Goal: Find specific fact: Find specific fact

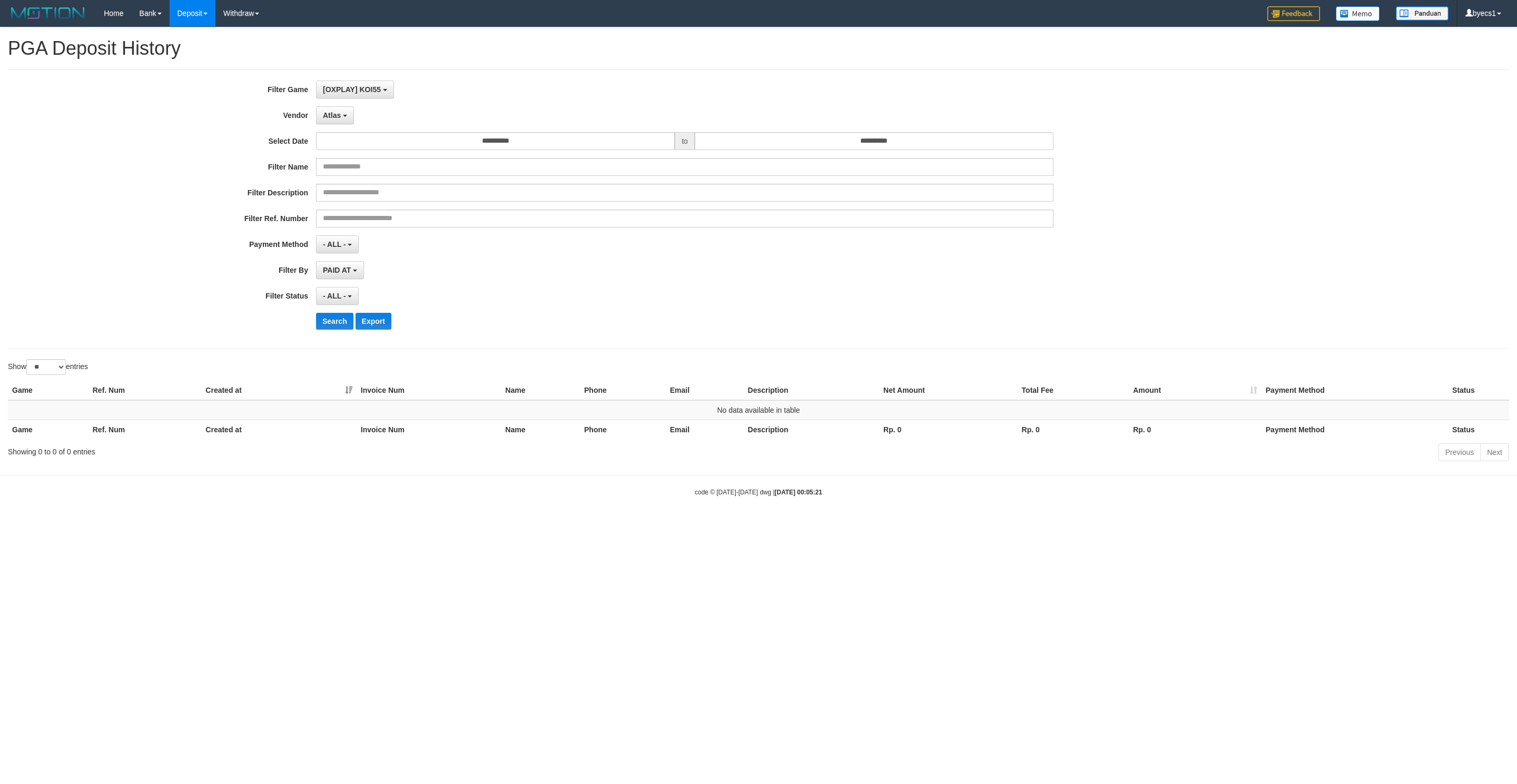
select select "**********"
select select "**"
click at [331, 325] on button "Search" at bounding box center [335, 321] width 37 height 17
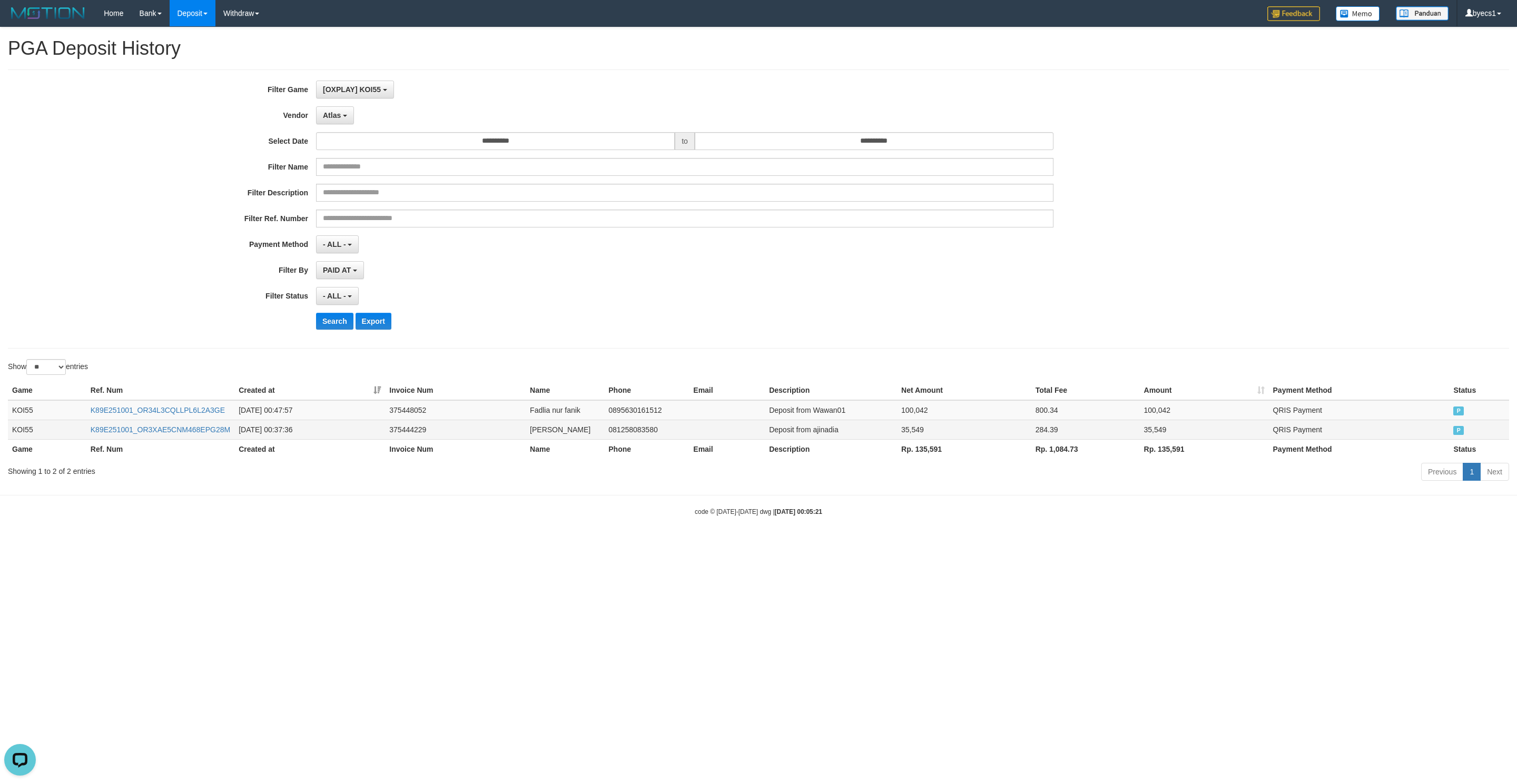
click at [820, 426] on td "Deposit from ajinadia" at bounding box center [831, 430] width 132 height 20
drag, startPoint x: 820, startPoint y: 426, endPoint x: 790, endPoint y: 427, distance: 30.0
click at [901, 425] on tr "KOI55 K89E251001_OR3XAE5CNM468EPG28M 2025-10-01 00:37:36 375444229 Nadia null 0…" at bounding box center [758, 430] width 1501 height 20
copy tr "ajinadia 35,549"
click at [822, 411] on td "Deposit from Wawan01" at bounding box center [831, 411] width 132 height 20
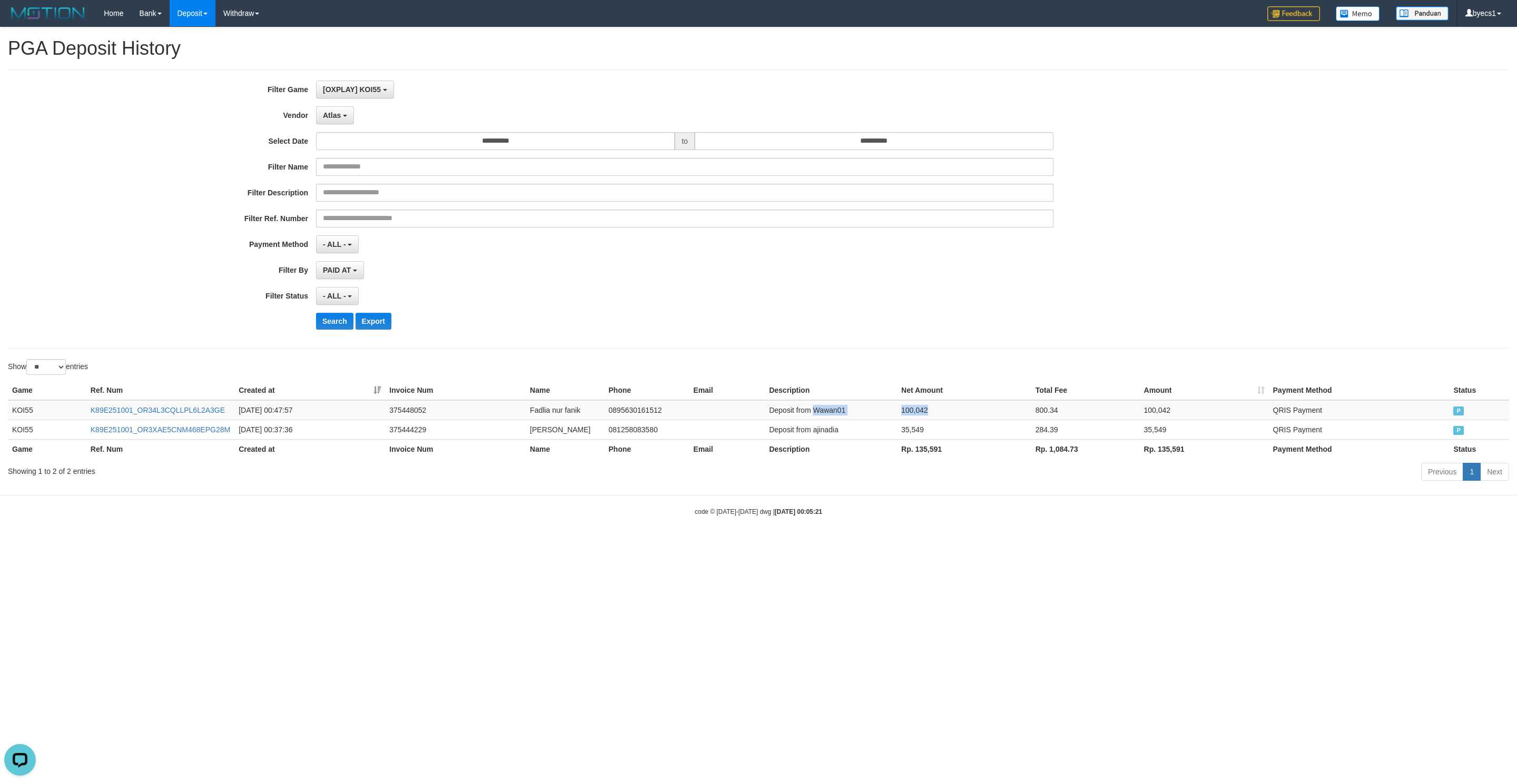
drag, startPoint x: 822, startPoint y: 411, endPoint x: 525, endPoint y: 397, distance: 297.3
click at [901, 414] on tr "KOI55 K89E251001_OR34L3CQLLPL6L2A3GE 2025-10-01 00:47:57 375448052 Fadlia nur f…" at bounding box center [758, 411] width 1501 height 20
copy tr "Wawan01 100,042"
click at [331, 325] on button "Search" at bounding box center [335, 321] width 37 height 17
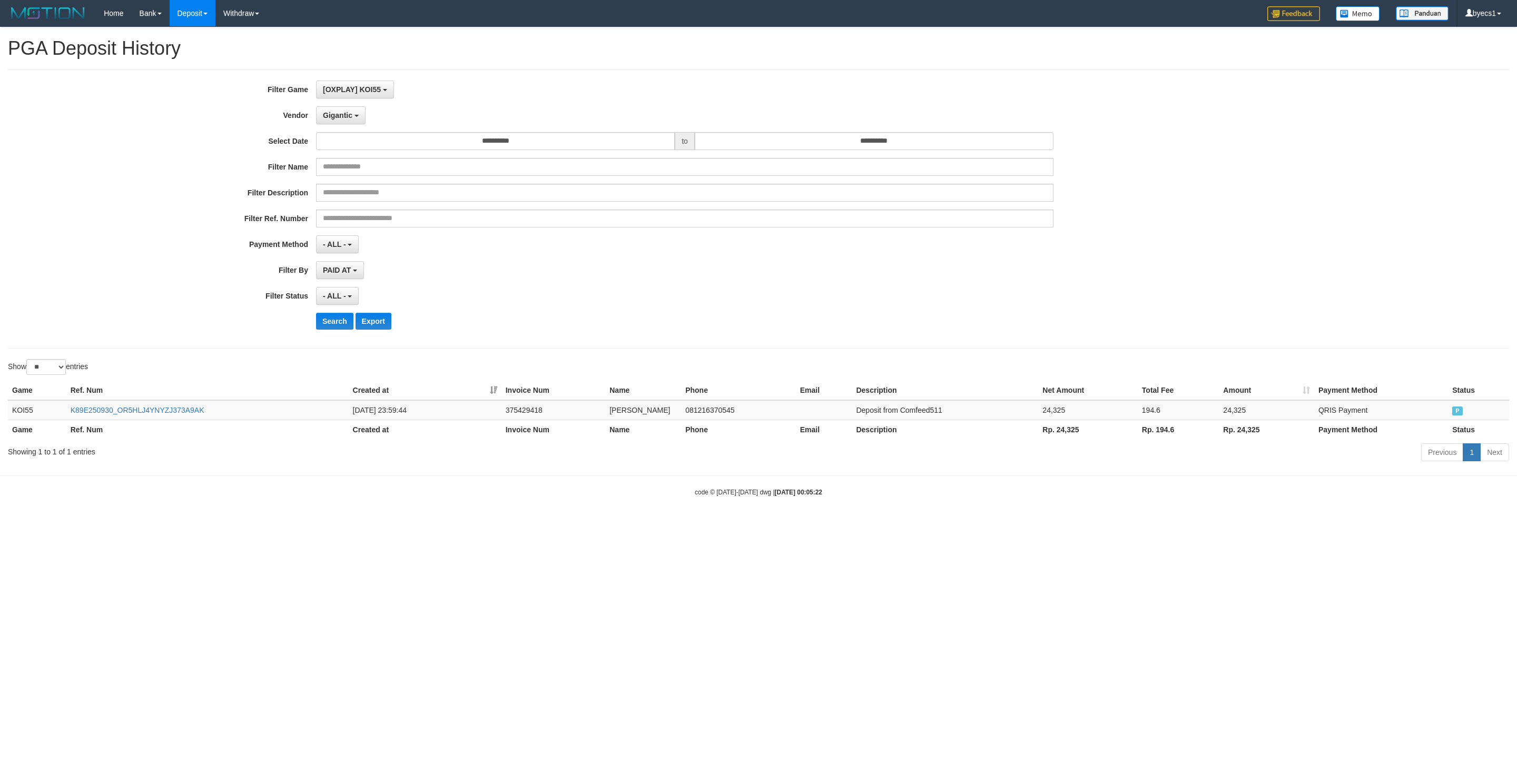
select select "**********"
select select "**"
click at [343, 330] on button "Search" at bounding box center [335, 321] width 37 height 17
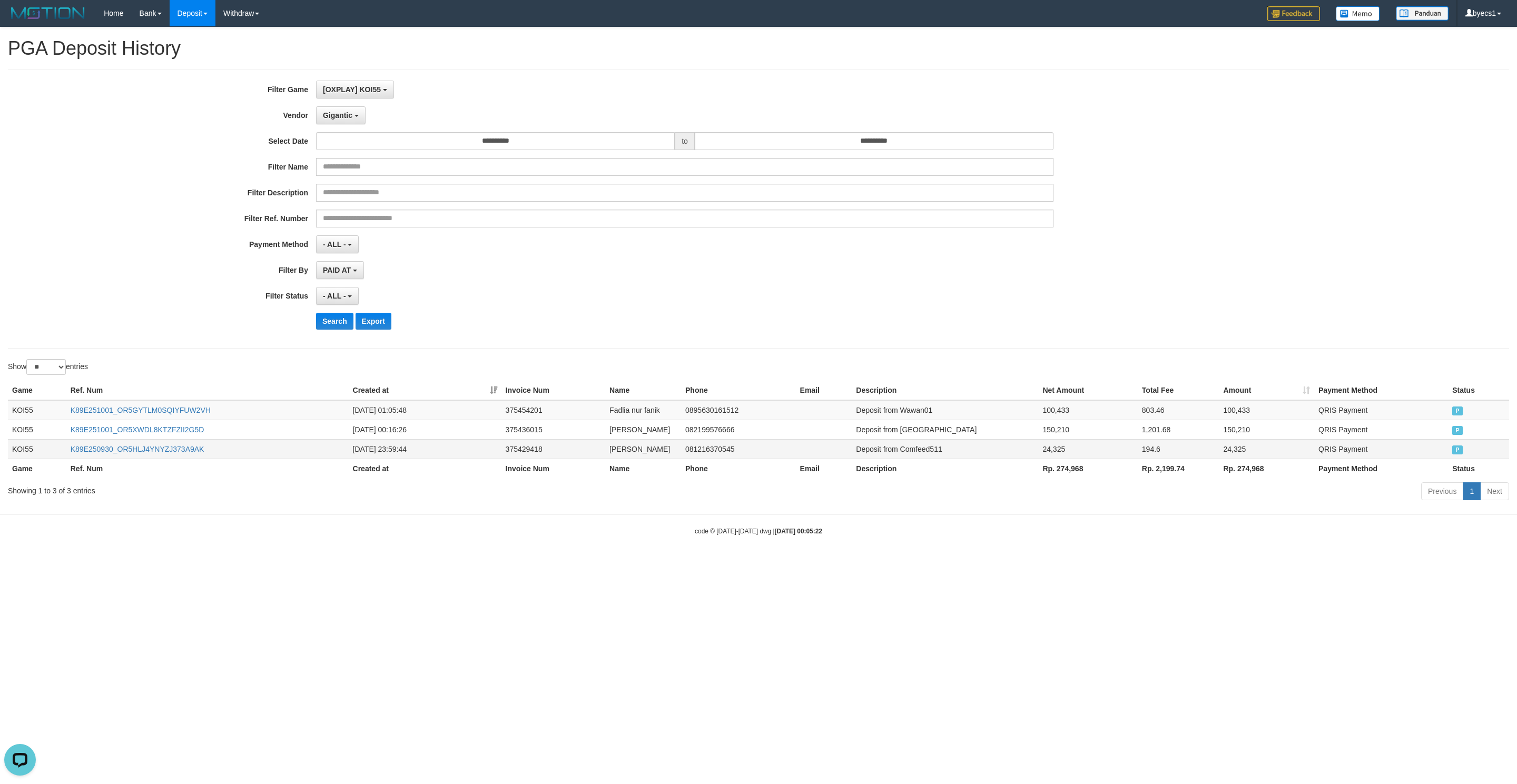
click at [914, 450] on td "Deposit from Comfeed511" at bounding box center [945, 449] width 187 height 20
drag, startPoint x: 914, startPoint y: 450, endPoint x: 1080, endPoint y: 449, distance: 166.0
click at [1080, 449] on tr "KOI55 K89E250930_OR5HLJ4YNYZJ373A9AK 2025-09-30 23:59:44 375429418 Jam Hari 081…" at bounding box center [758, 449] width 1501 height 20
copy tr "Comfeed511 24,325"
click at [915, 429] on td "Deposit from Yaya21" at bounding box center [945, 430] width 187 height 20
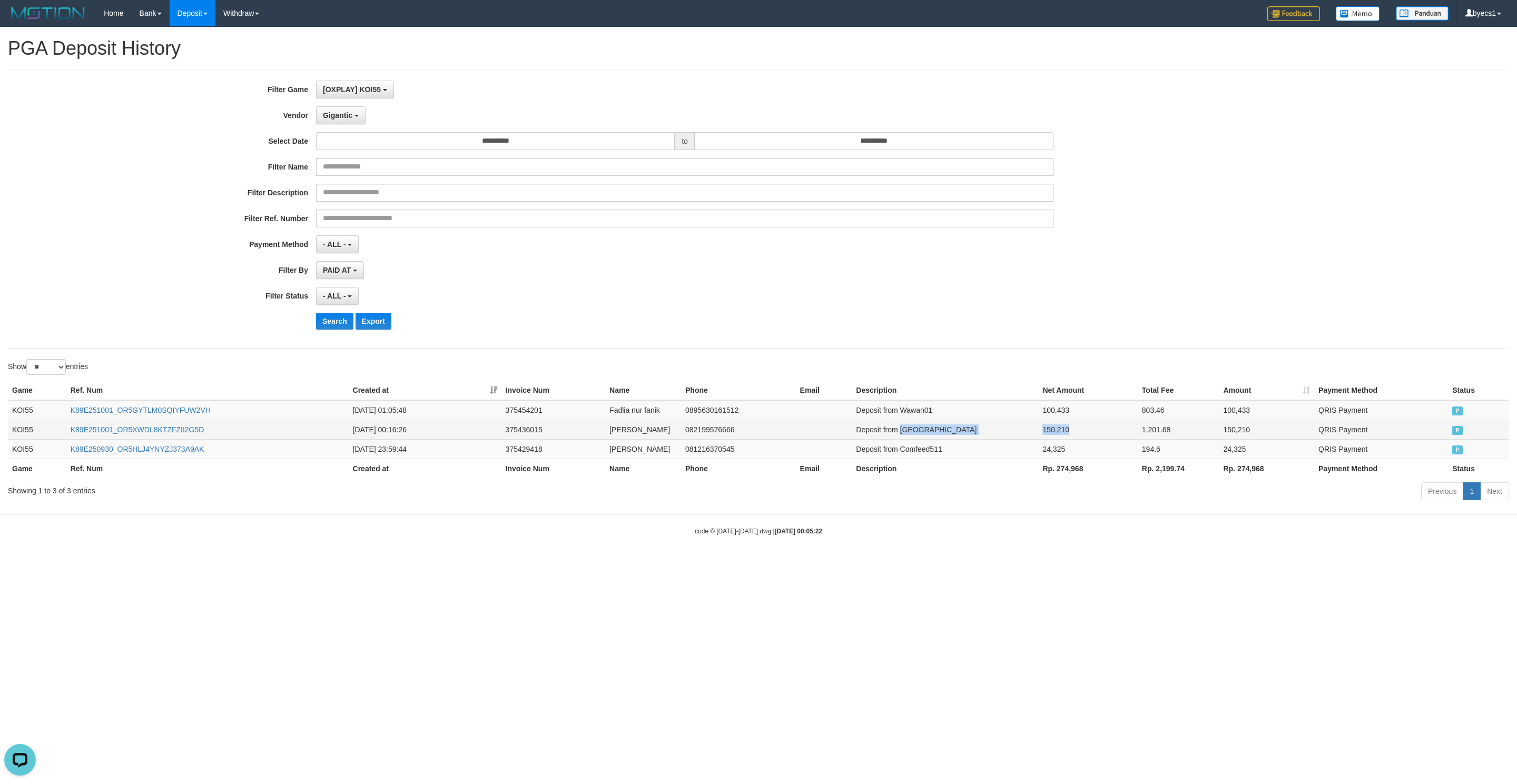
drag, startPoint x: 915, startPoint y: 429, endPoint x: 1080, endPoint y: 435, distance: 165.1
click at [1080, 435] on tr "KOI55 K89E251001_OR5XWDL8KTZFZII2G5D 2025-10-01 00:16:26 375436015 Yahya null 0…" at bounding box center [758, 430] width 1501 height 20
copy tr "Yaya21 150,210"
click at [928, 407] on td "Deposit from Wawan01" at bounding box center [945, 411] width 187 height 20
drag, startPoint x: 928, startPoint y: 407, endPoint x: 1053, endPoint y: 410, distance: 125.0
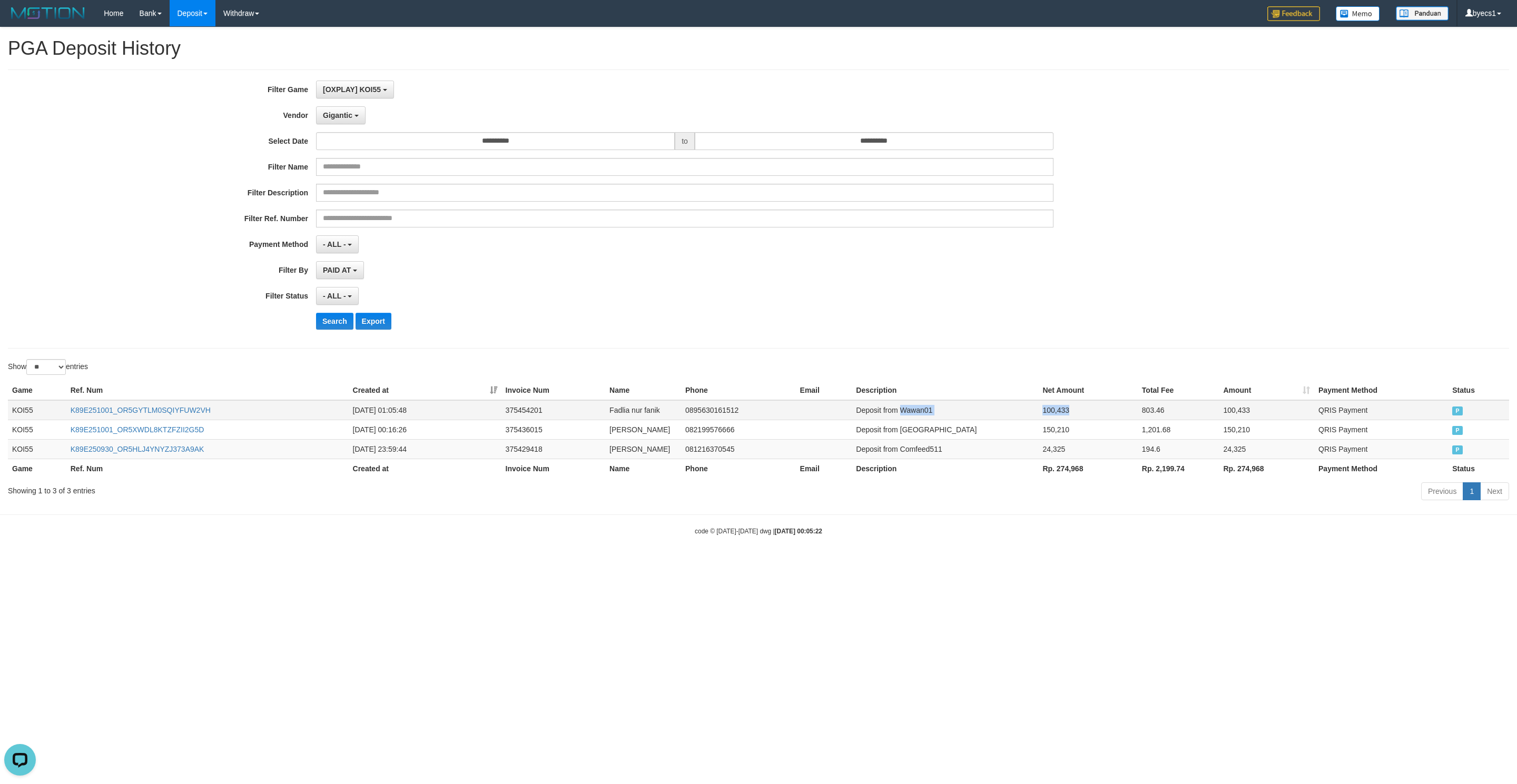
click at [1053, 410] on tr "KOI55 K89E251001_OR5GYTLM0SQIYFUW2VH 2025-10-01 01:05:48 375454201 Fadlia nur f…" at bounding box center [758, 411] width 1501 height 20
copy tr "Wawan01 100,433"
click at [344, 321] on button "Search" at bounding box center [335, 321] width 37 height 17
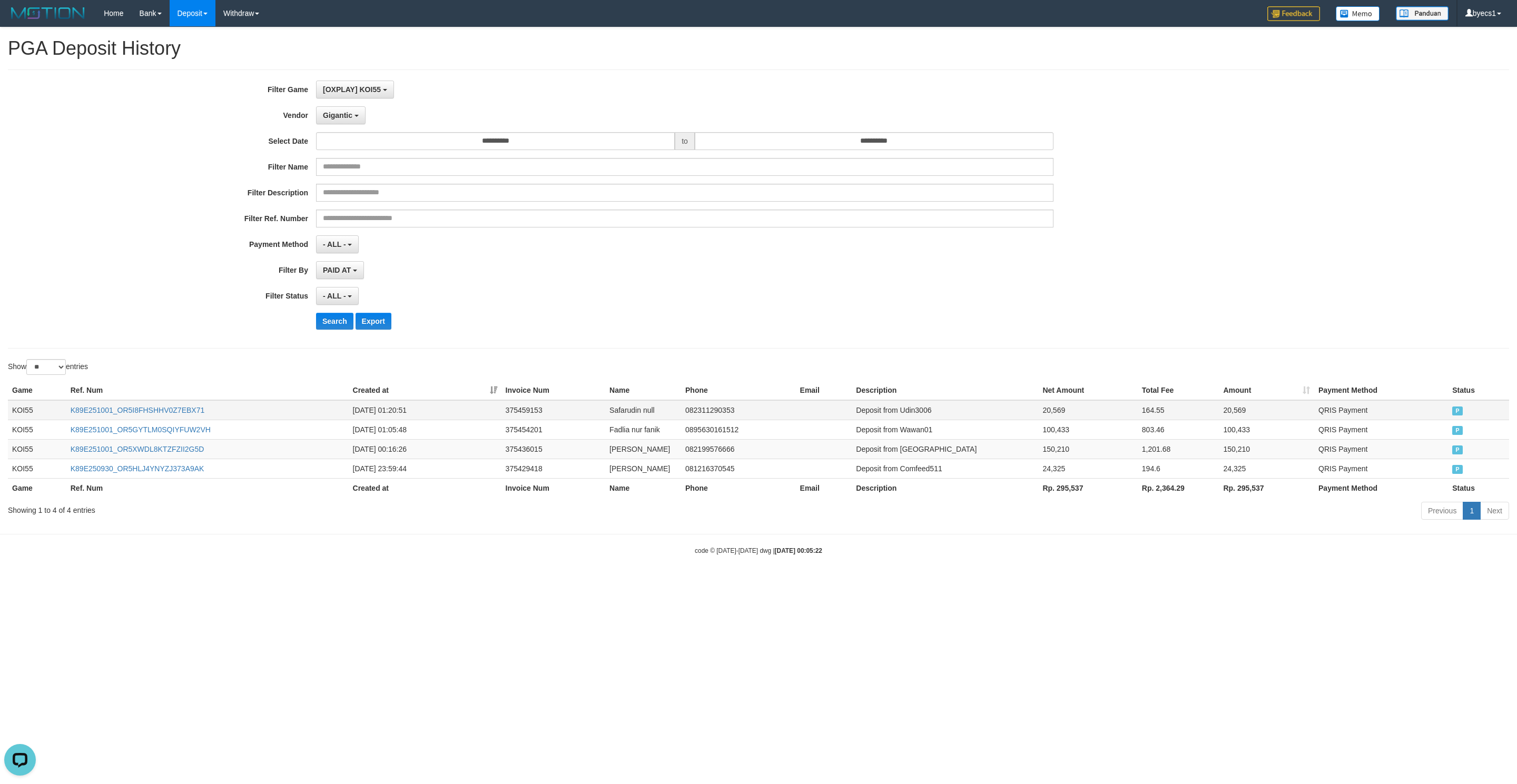
click at [914, 412] on td "Deposit from Udin3006" at bounding box center [945, 411] width 187 height 20
drag, startPoint x: 914, startPoint y: 412, endPoint x: 1054, endPoint y: 411, distance: 140.0
click at [1054, 411] on tr "KOI55 K89E251001_OR5I8FHSHHV0Z7EBX71 2025-10-01 01:20:51 375459153 Safarudin nu…" at bounding box center [758, 411] width 1501 height 20
copy tr "Udin3006 20,569"
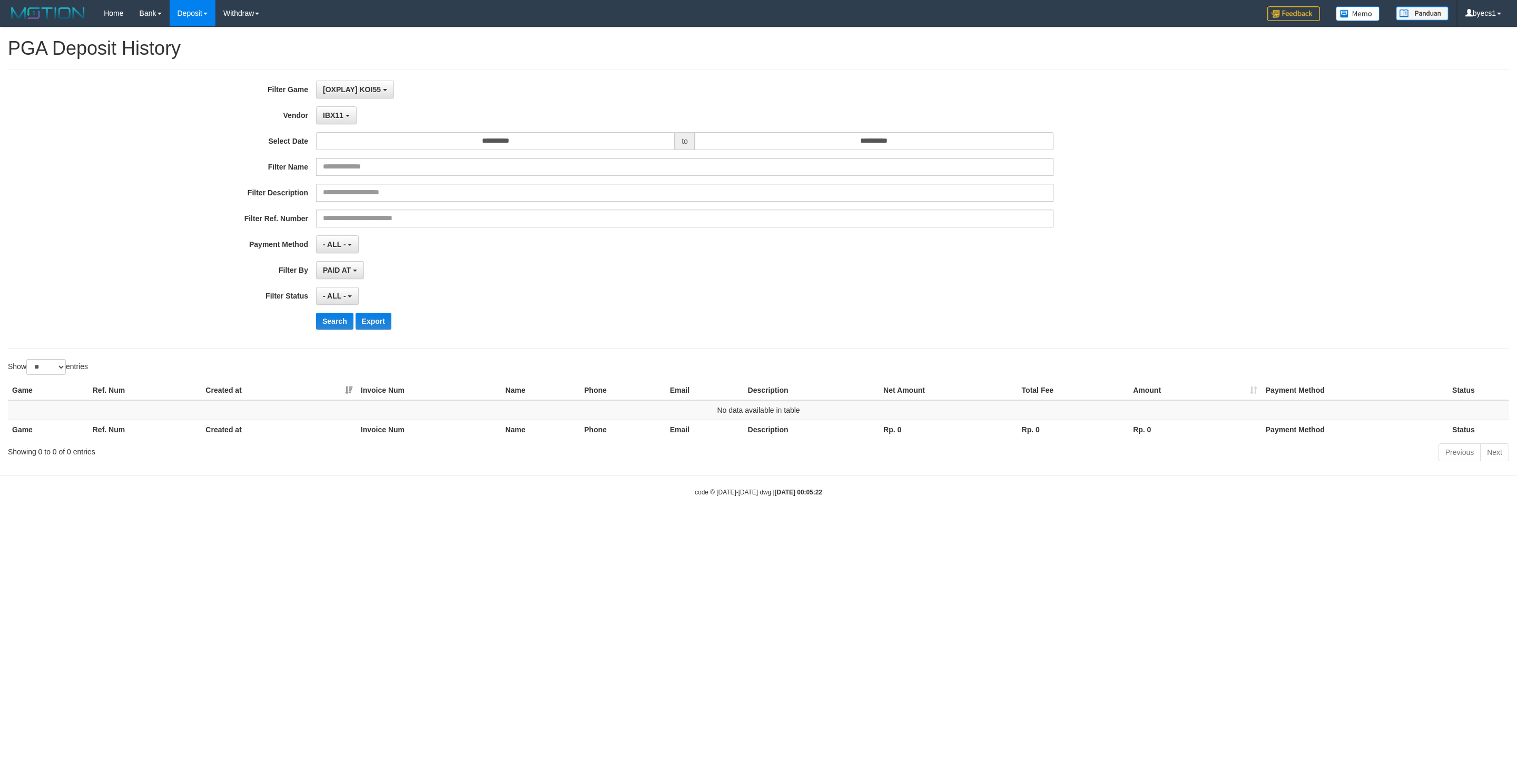
select select "**********"
select select "**"
click at [344, 327] on button "Search" at bounding box center [335, 321] width 37 height 17
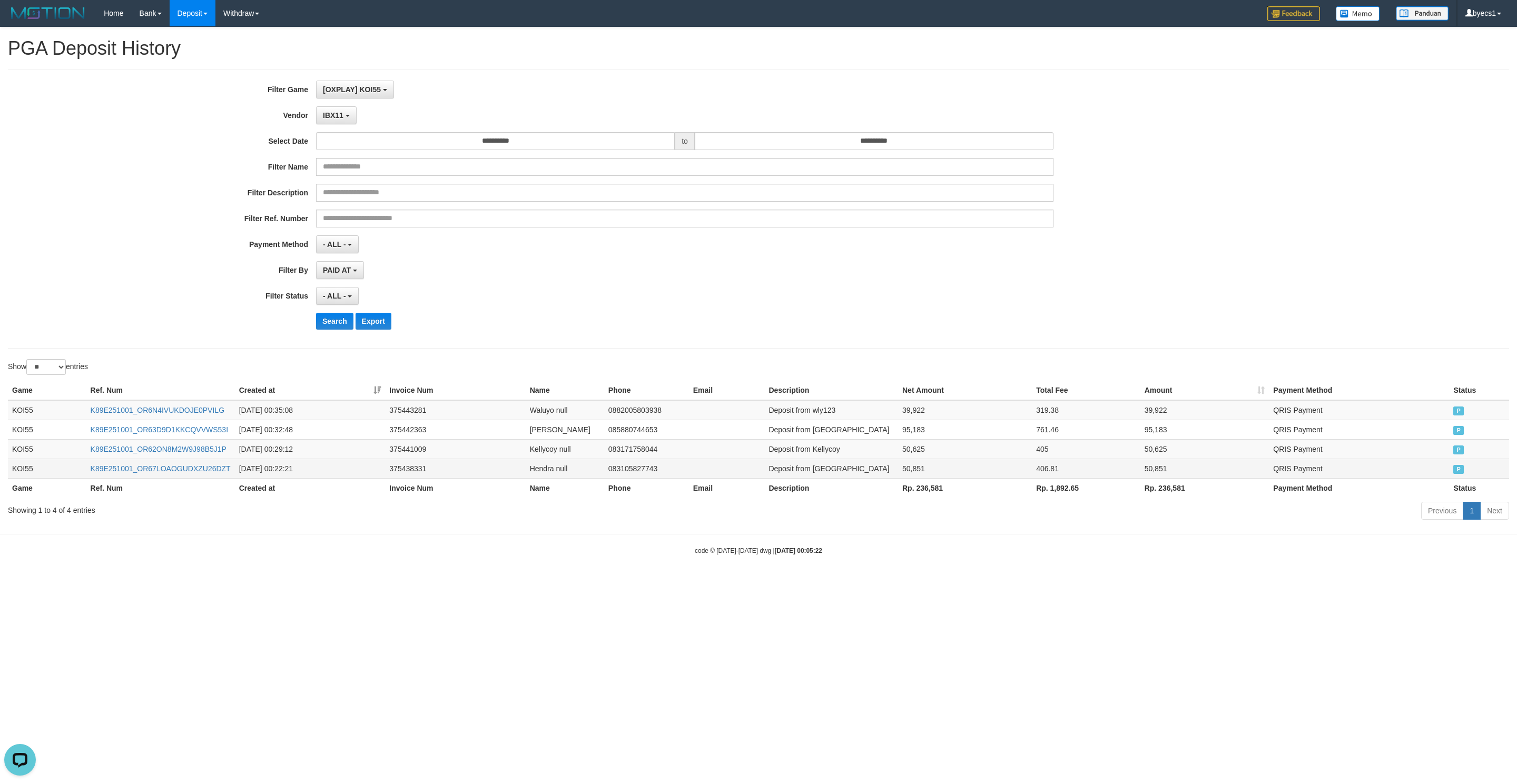
click at [825, 474] on td "Deposit from Pakcong" at bounding box center [831, 468] width 134 height 20
drag, startPoint x: 825, startPoint y: 474, endPoint x: 915, endPoint y: 468, distance: 90.2
click at [928, 468] on tr "KOI55 K89E251001_OR67LOAOGUDXZU26DZT 2025-10-01 00:22:21 375438331 Hendra null …" at bounding box center [758, 468] width 1501 height 20
copy tr "Pakcong 50,851"
click at [833, 454] on td "Deposit from Kellycoy" at bounding box center [831, 449] width 134 height 20
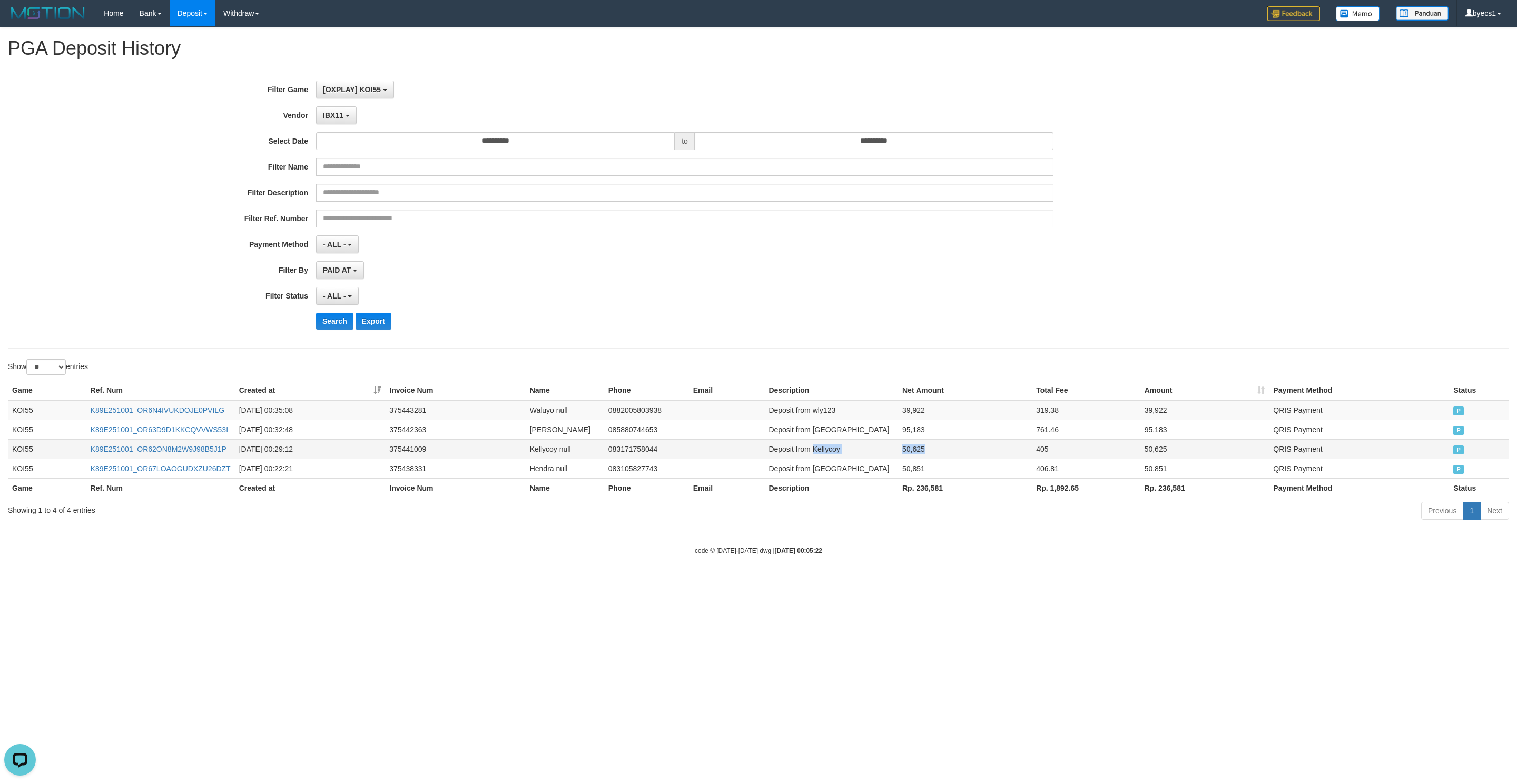
drag, startPoint x: 833, startPoint y: 454, endPoint x: 928, endPoint y: 454, distance: 95.0
click at [928, 454] on tr "KOI55 K89E251001_OR62ON8M2W9J98B5J1P 2025-10-01 00:29:12 375441009 Kellycoy nul…" at bounding box center [758, 449] width 1501 height 20
copy tr "Kellycoy 50,625"
click at [819, 438] on td "Deposit from Bangdoday" at bounding box center [831, 430] width 134 height 20
drag, startPoint x: 819, startPoint y: 438, endPoint x: 916, endPoint y: 440, distance: 97.0
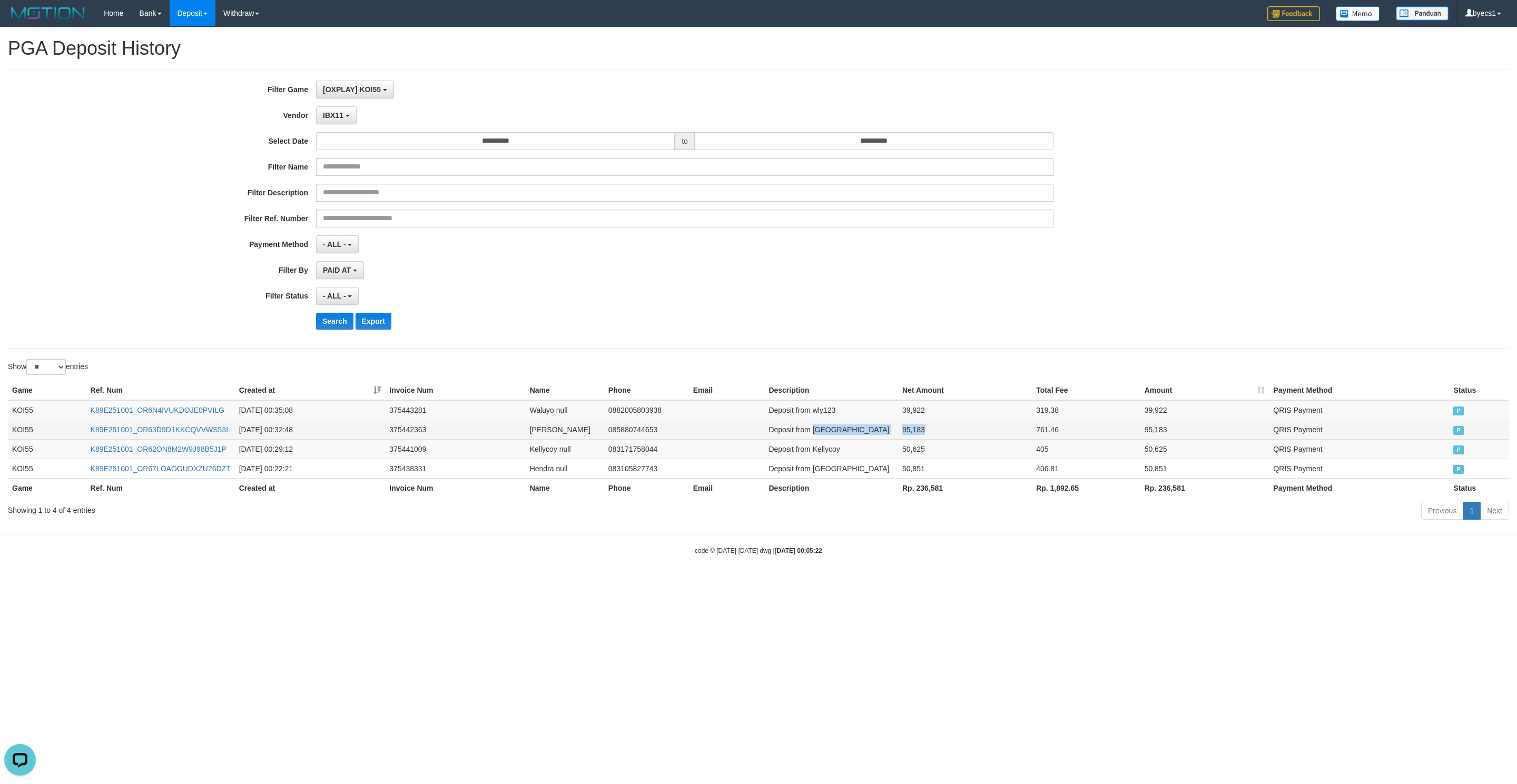
click at [916, 440] on tr "KOI55 K89E251001_OR63D9D1KKCQVVWS53I 2025-10-01 00:32:48 375442363 Dodi Suryadi…" at bounding box center [758, 430] width 1501 height 20
copy tr "Bangdoday 95,183"
click at [824, 411] on td "Deposit from wly123" at bounding box center [831, 411] width 134 height 20
drag, startPoint x: 824, startPoint y: 411, endPoint x: 919, endPoint y: 413, distance: 95.0
click at [919, 413] on tr "KOI55 K89E251001_OR6N4IVUKDOJE0PVILG 2025-10-01 00:35:08 375443281 Waluyo null …" at bounding box center [758, 411] width 1501 height 20
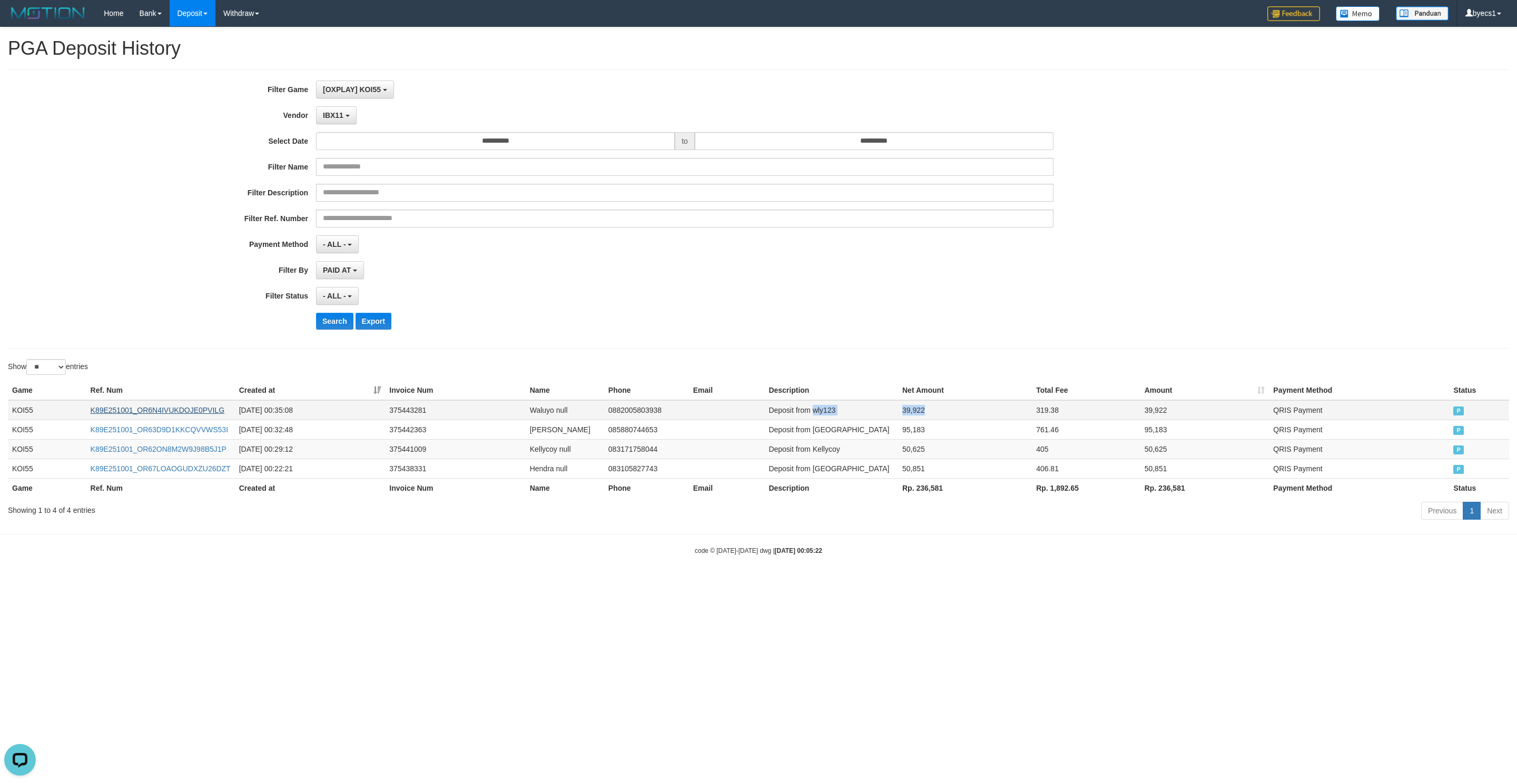
copy tr "wly123 39,922"
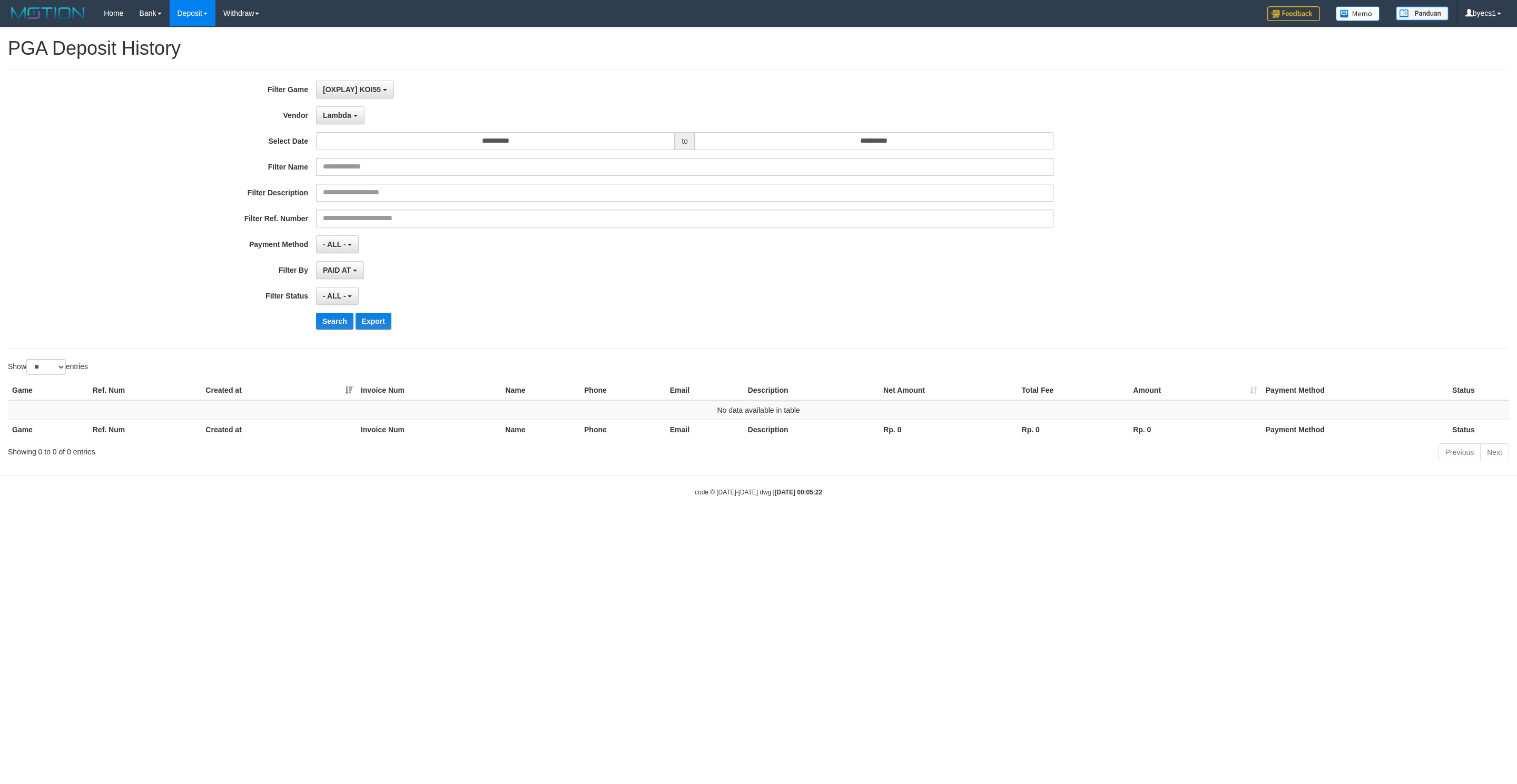
select select "**********"
select select "**"
click at [339, 325] on button "Search" at bounding box center [335, 321] width 37 height 17
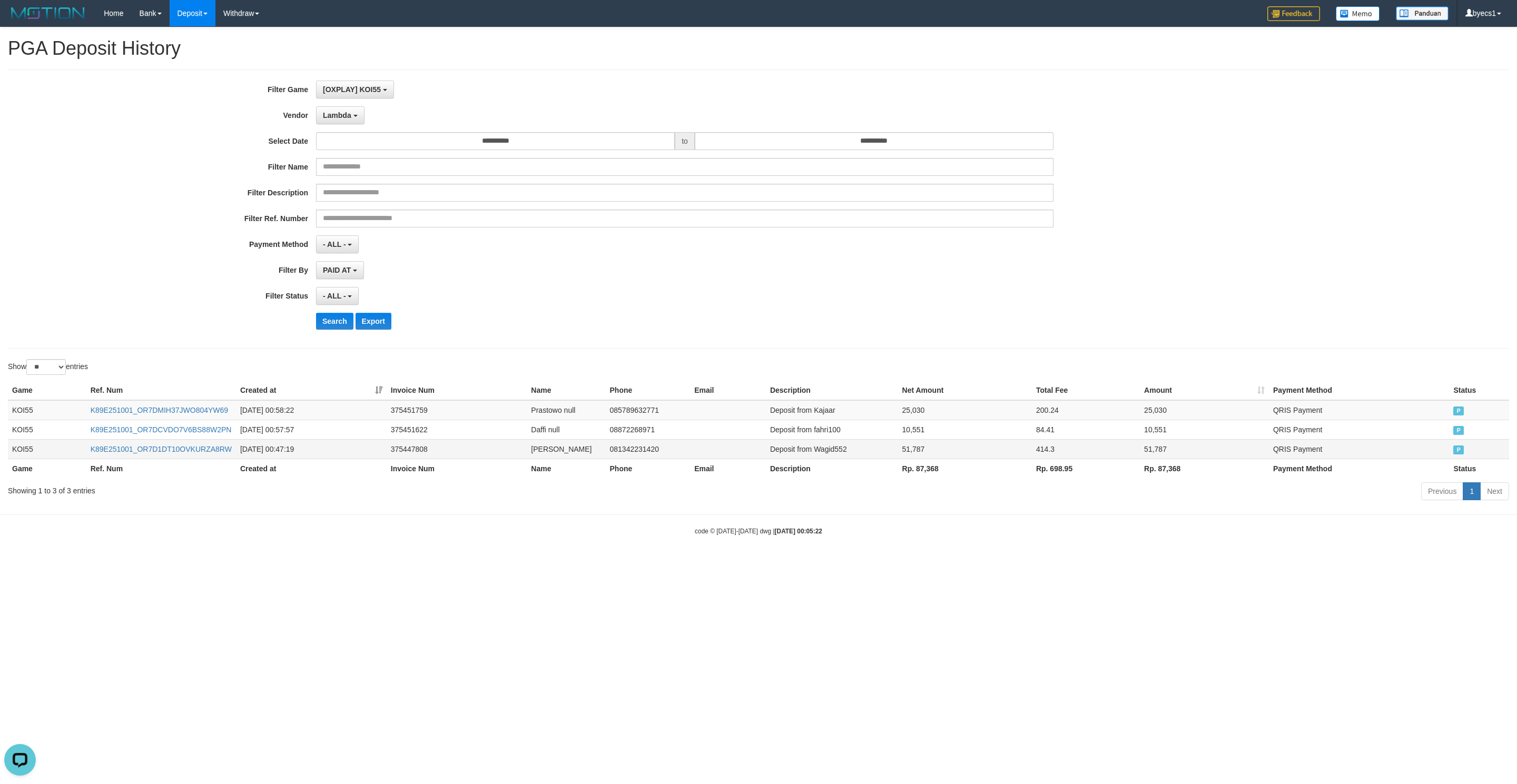
click at [833, 454] on td "Deposit from Wagid552" at bounding box center [832, 449] width 132 height 20
drag, startPoint x: 832, startPoint y: 454, endPoint x: 908, endPoint y: 452, distance: 76.0
click at [908, 452] on tr "KOI55 K89E251001_OR7D1DT10OVKURZA8RW 2025-10-01 00:47:19 375447808 Salim Abdul …" at bounding box center [758, 449] width 1501 height 20
copy tr "Wagid552 51,787"
click at [830, 435] on td "Deposit from fahri100" at bounding box center [832, 430] width 132 height 20
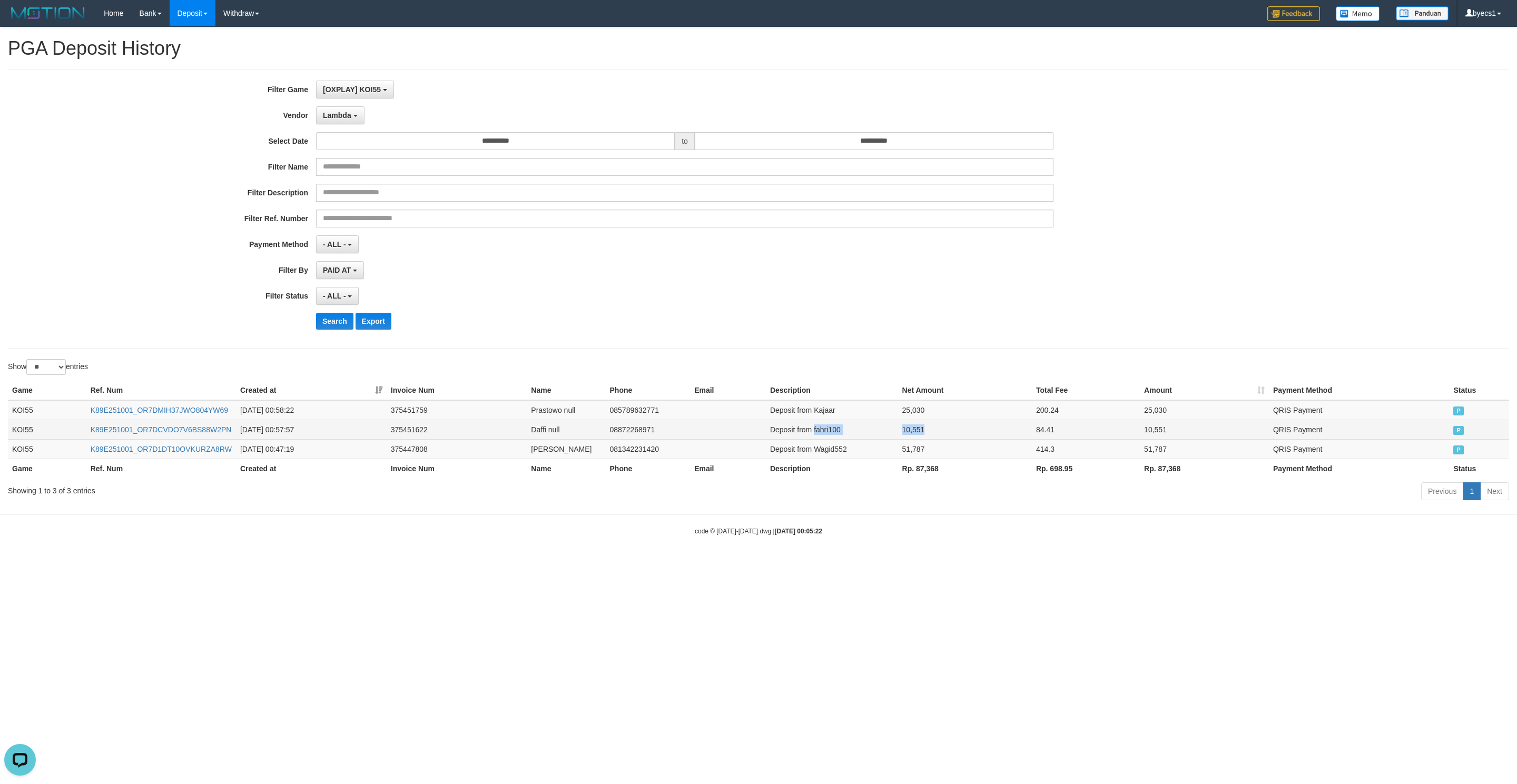
drag, startPoint x: 830, startPoint y: 435, endPoint x: 927, endPoint y: 432, distance: 97.0
click at [963, 430] on tr "KOI55 K89E251001_OR7DCVDO7V6BS88W2PN 2025-10-01 00:57:57 375451622 Daffi null 0…" at bounding box center [758, 430] width 1501 height 20
copy tr "fahri100 10,551"
click at [836, 411] on td "Deposit from Kajaar" at bounding box center [832, 411] width 132 height 20
click at [828, 409] on td "Deposit from Kajaar" at bounding box center [832, 411] width 132 height 20
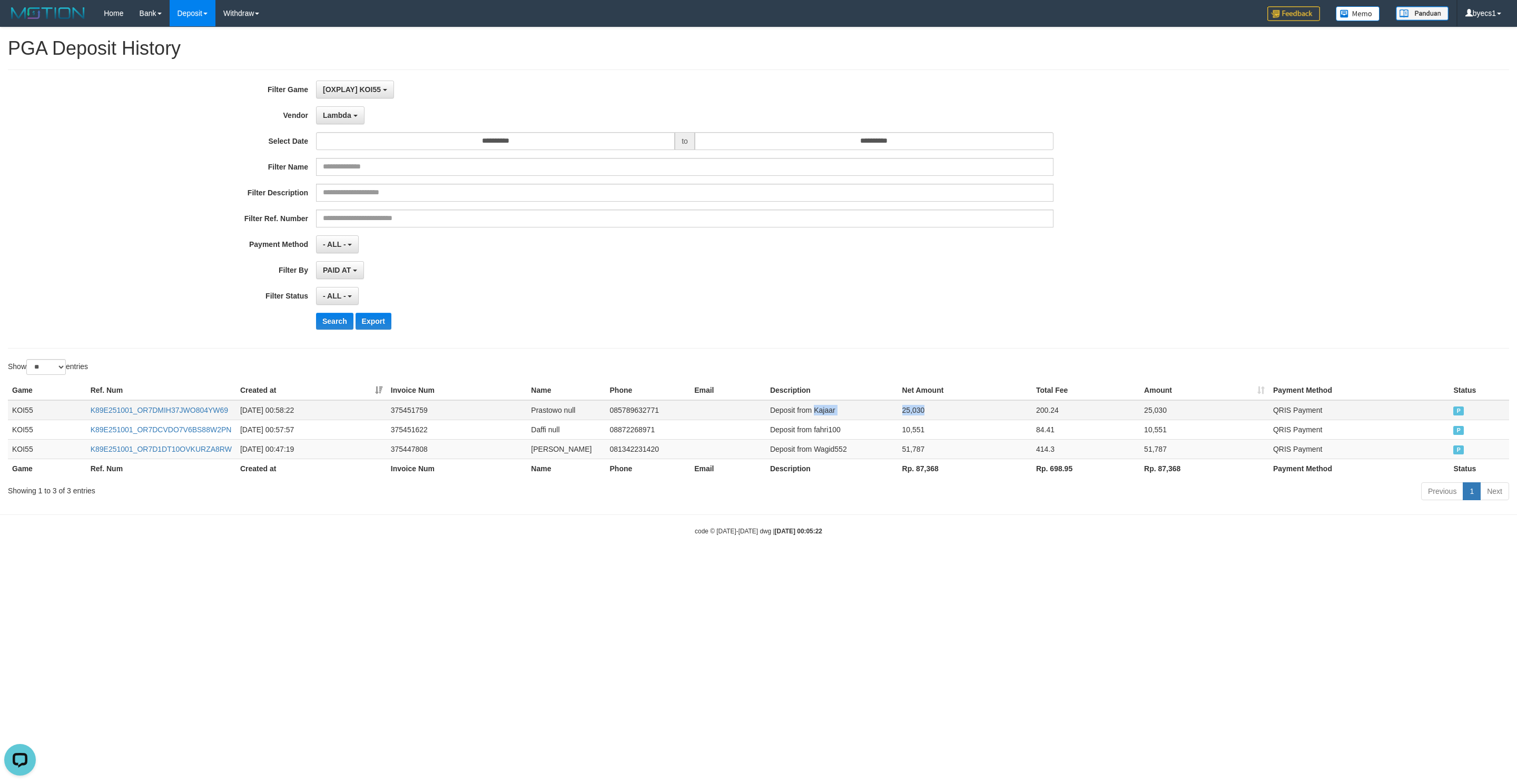
drag, startPoint x: 828, startPoint y: 409, endPoint x: 928, endPoint y: 409, distance: 100.0
click at [953, 406] on tr "KOI55 K89E251001_OR7DMIH37JWO804YW69 2025-10-01 00:58:22 375451759 Prastowo nul…" at bounding box center [758, 411] width 1501 height 20
copy tr "Kajaar 25,030"
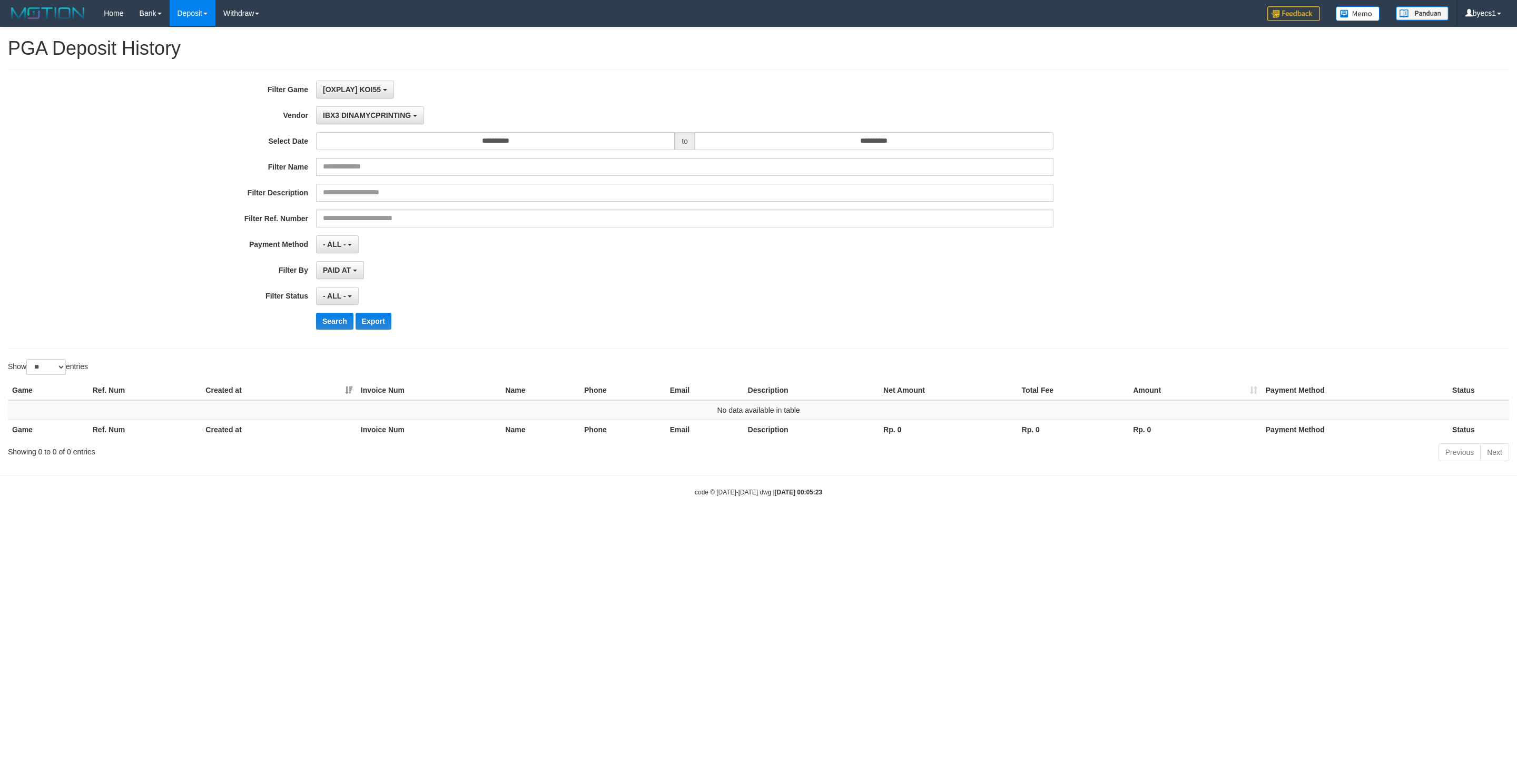
select select "**********"
select select "**"
click at [336, 341] on div "**********" at bounding box center [758, 209] width 1501 height 279
click at [341, 330] on button "Search" at bounding box center [335, 321] width 37 height 17
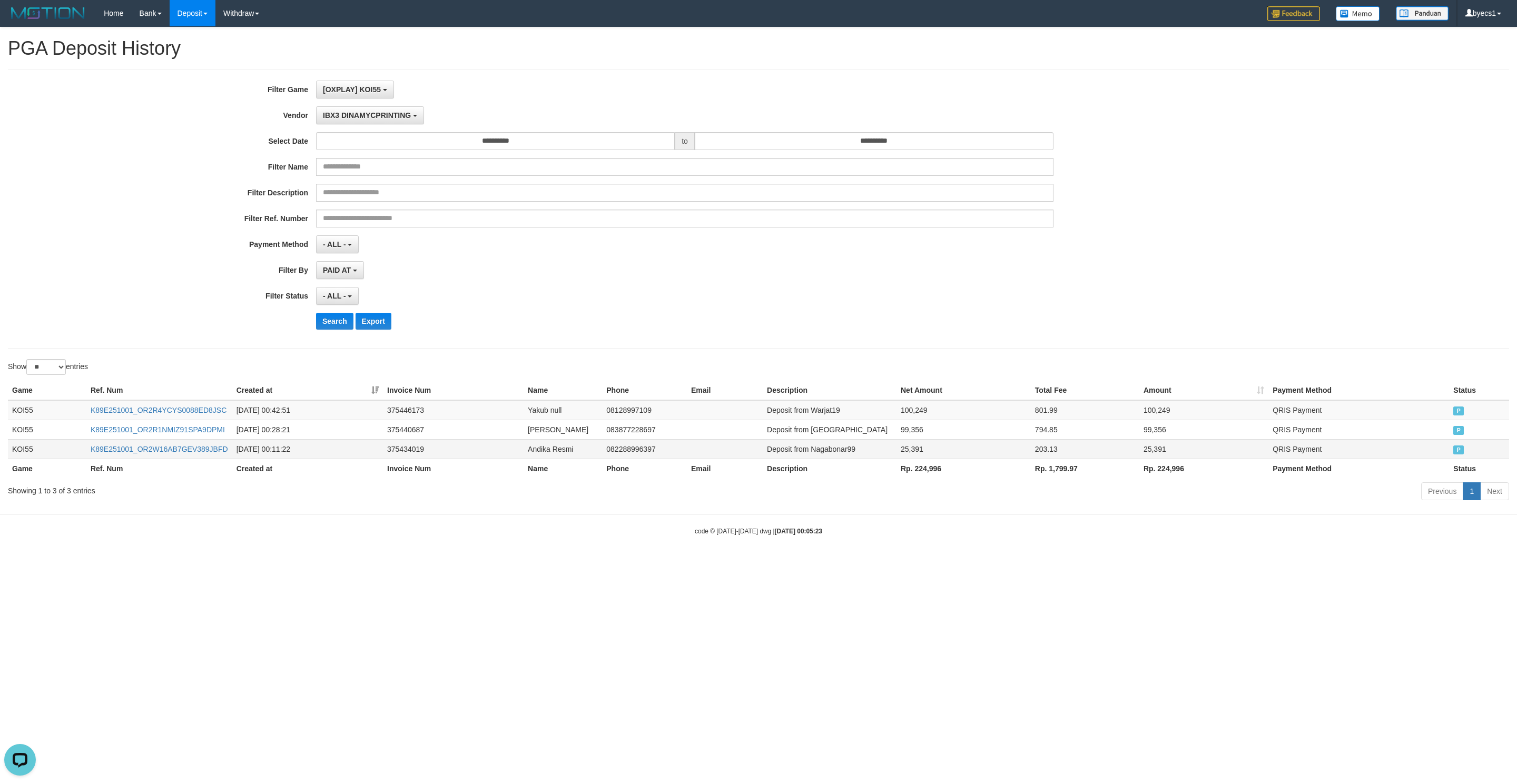
click at [836, 450] on td "Deposit from Nagabonar99" at bounding box center [830, 449] width 134 height 20
drag, startPoint x: 836, startPoint y: 450, endPoint x: 908, endPoint y: 457, distance: 72.3
click at [908, 457] on tr "KOI55 K89E251001_OR2W16AB7GEV389JBFD [DATE] 00:11:22 375434019 Andika Resmi 082…" at bounding box center [758, 449] width 1501 height 20
copy tr "Nagabonar99 25,391"
click at [828, 433] on td "Deposit from [GEOGRAPHIC_DATA]" at bounding box center [830, 430] width 134 height 20
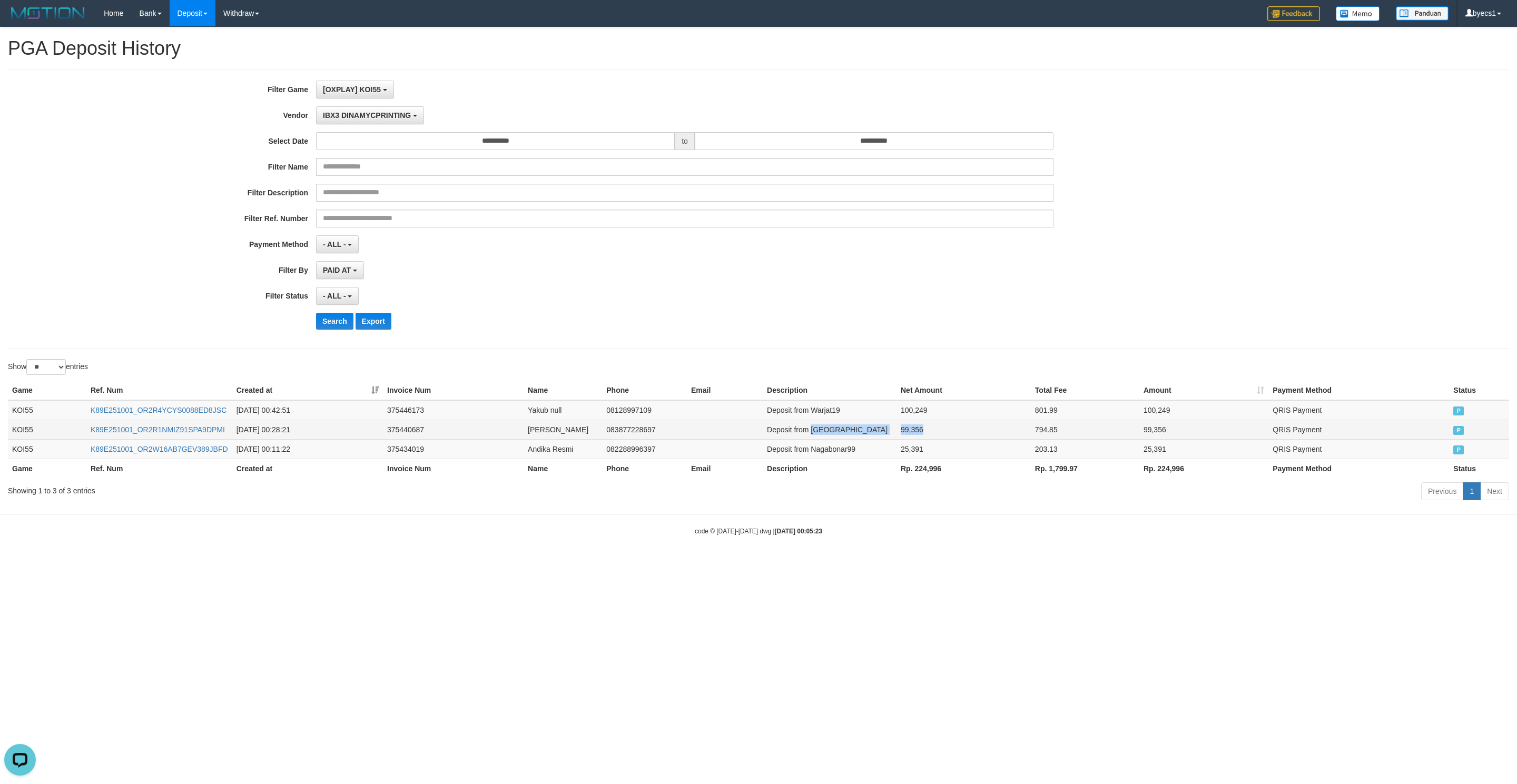
drag, startPoint x: 828, startPoint y: 433, endPoint x: 926, endPoint y: 431, distance: 98.0
click at [926, 431] on tr "KOI55 K89E251001_OR2R1NMIZ91SPA9DPMI [DATE] 00:28:21 375440687 [PERSON_NAME] 08…" at bounding box center [758, 430] width 1501 height 20
copy tr "Sipalingjp33 99,356"
click at [838, 418] on td "Deposit from Warjat19" at bounding box center [830, 411] width 134 height 20
drag, startPoint x: 838, startPoint y: 418, endPoint x: 951, endPoint y: 415, distance: 113.0
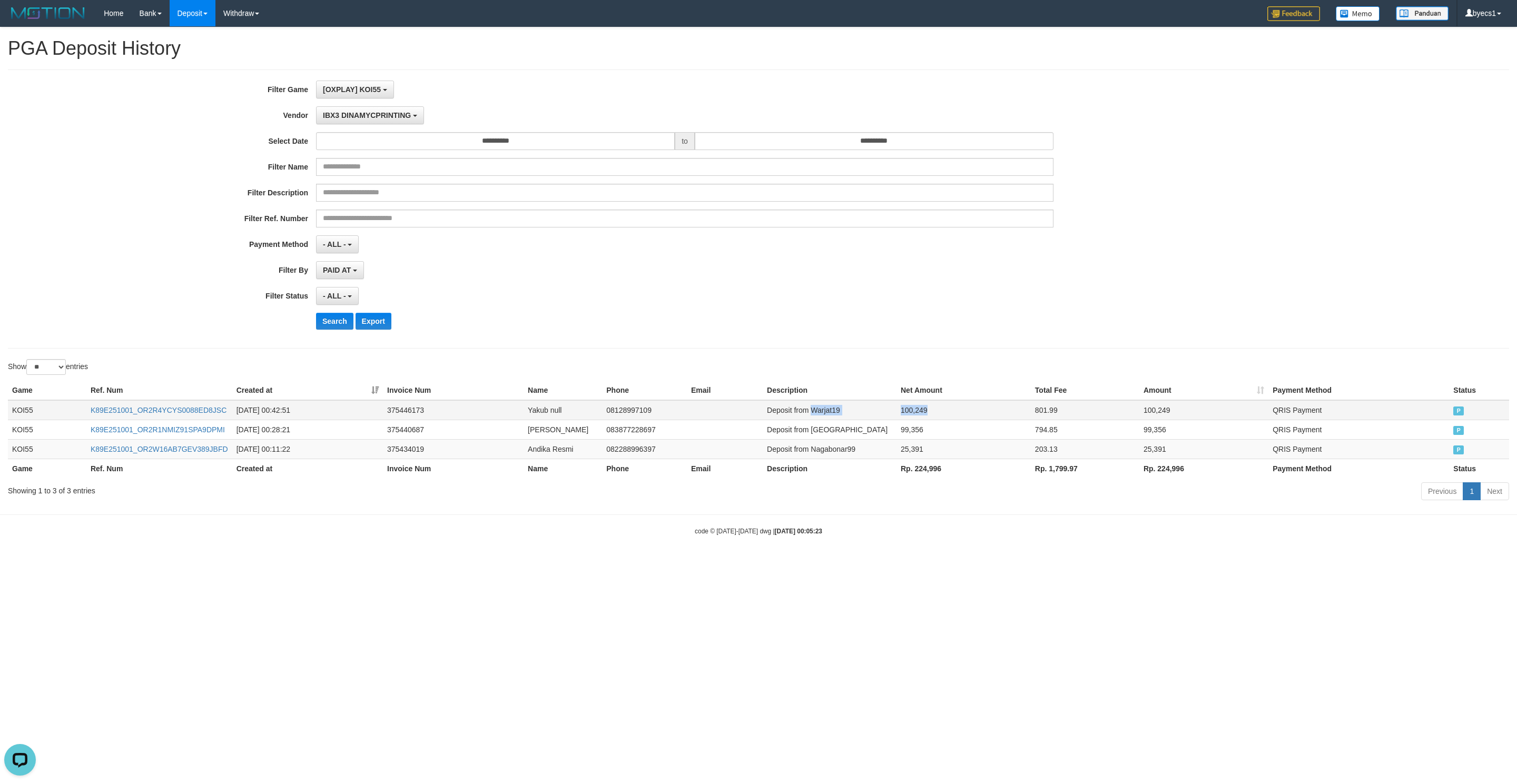
click at [955, 414] on tr "KOI55 K89E251001_OR2R4YCYS0088ED8JSC [DATE] 00:42:51 375446173 Yakub null 08128…" at bounding box center [758, 411] width 1501 height 20
copy tr "Warjat19 100,249"
